Goal: Transaction & Acquisition: Book appointment/travel/reservation

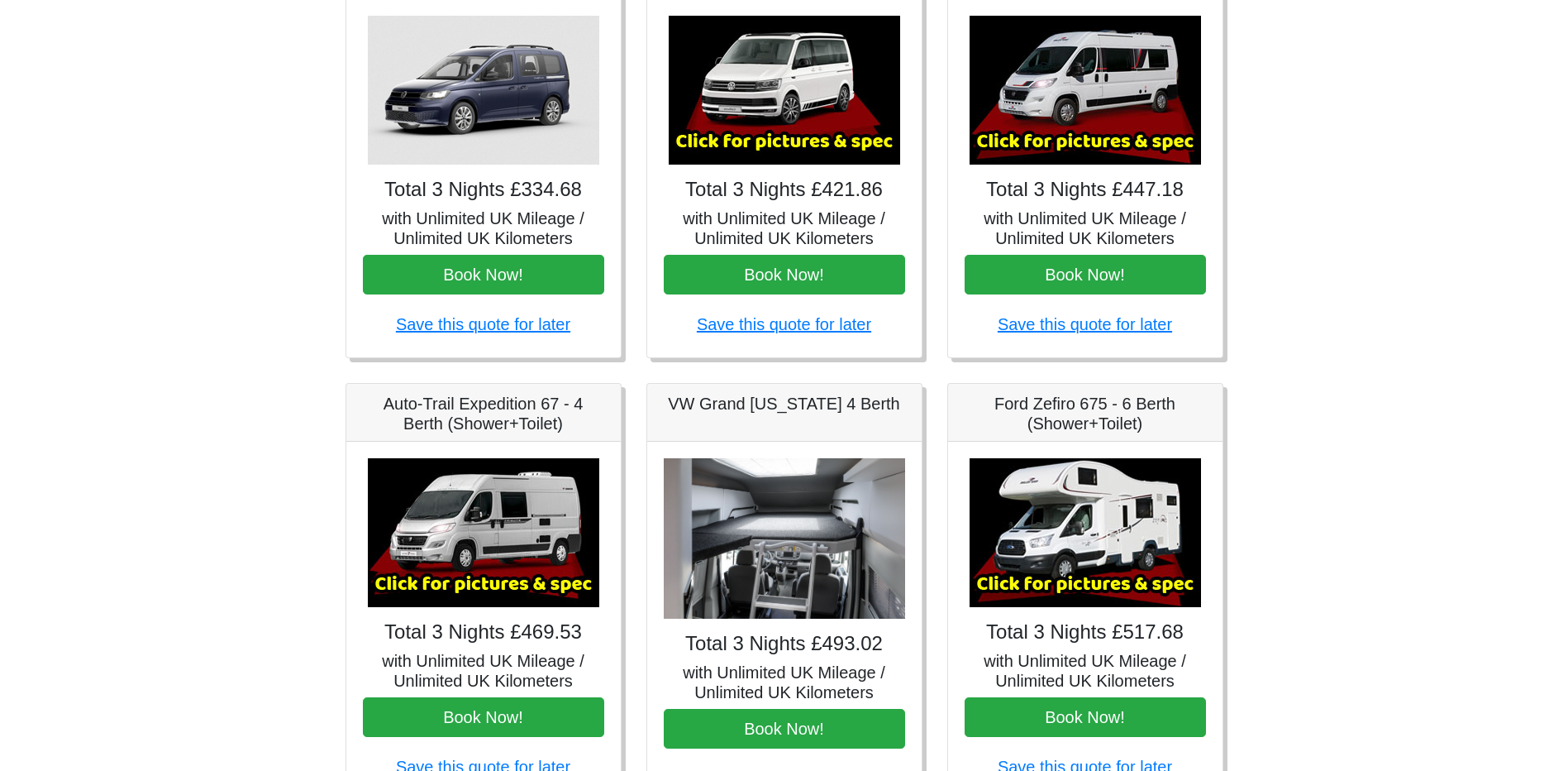
scroll to position [330, 0]
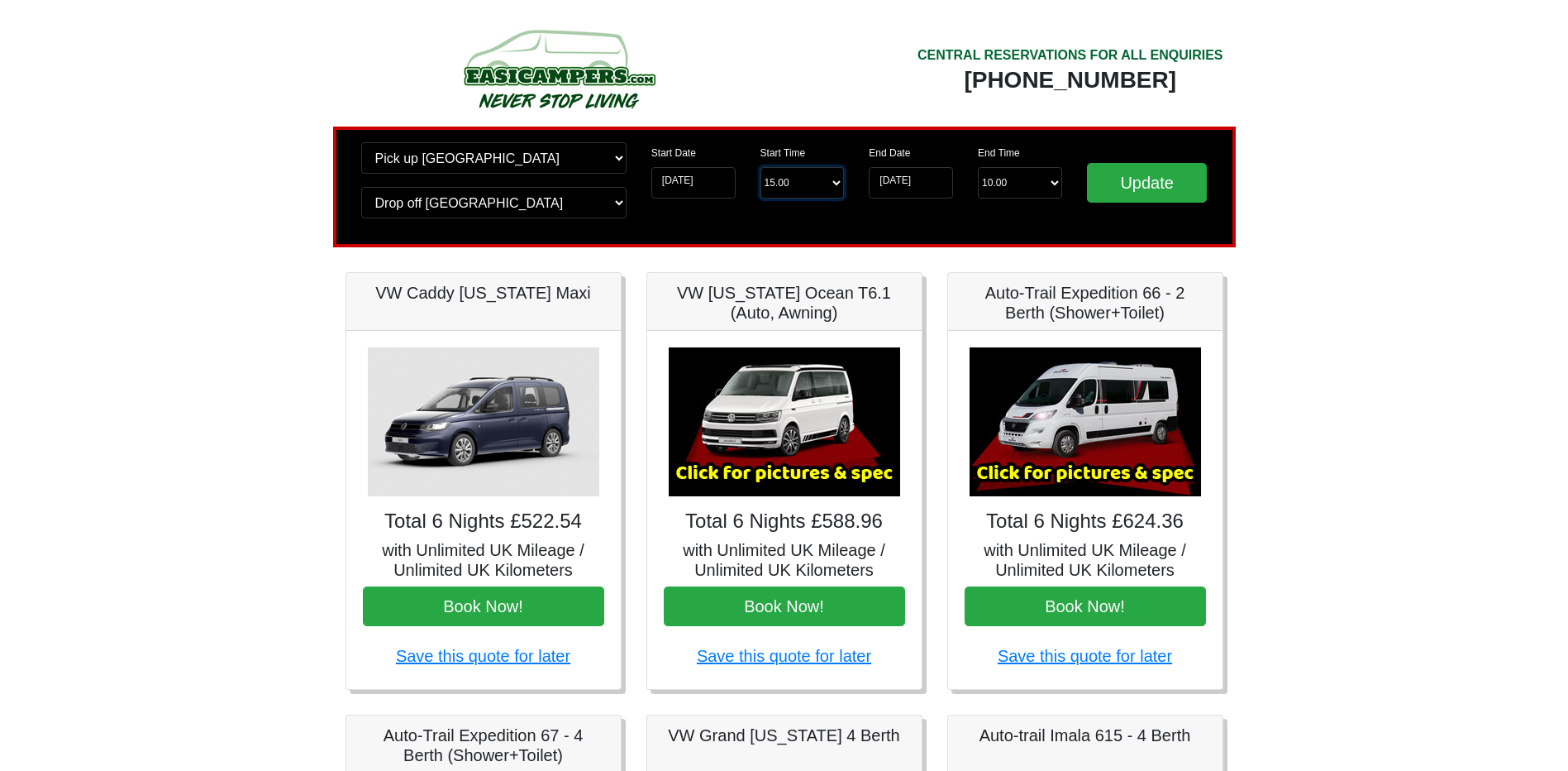
click at [814, 184] on select "Start Time 15.00 -------- 11.00 am (Saturday & Sunday Only) 12.00 pm (Saturday)…" at bounding box center [802, 182] width 84 height 31
select select "14.00"
click at [760, 167] on select "Start Time 15.00 -------- 11.00 am (Saturday & Sunday Only) 12.00 pm (Saturday)…" at bounding box center [802, 182] width 84 height 31
click at [1141, 186] on input "Update" at bounding box center [1147, 182] width 121 height 40
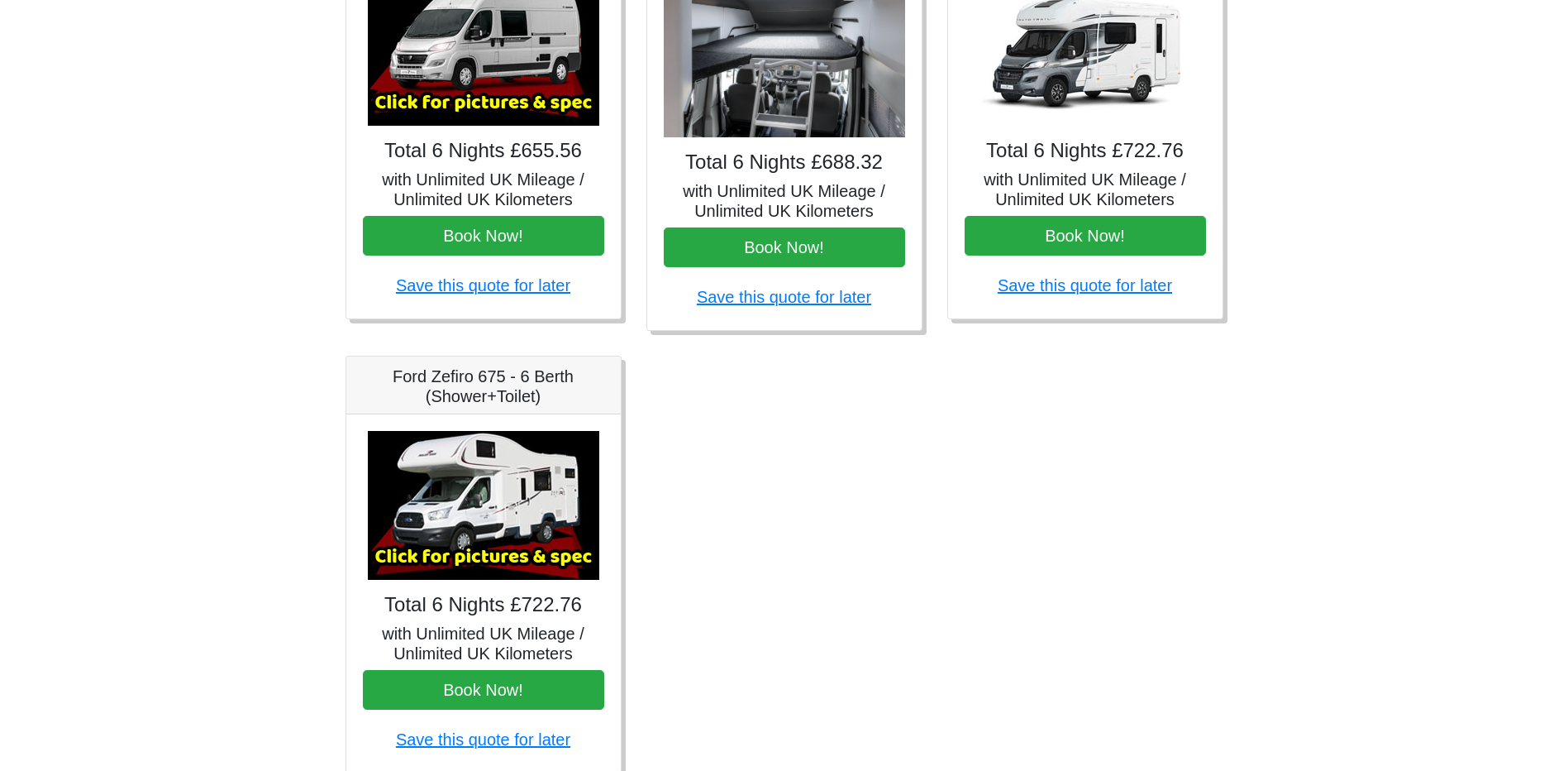
scroll to position [879, 0]
